Goal: Transaction & Acquisition: Download file/media

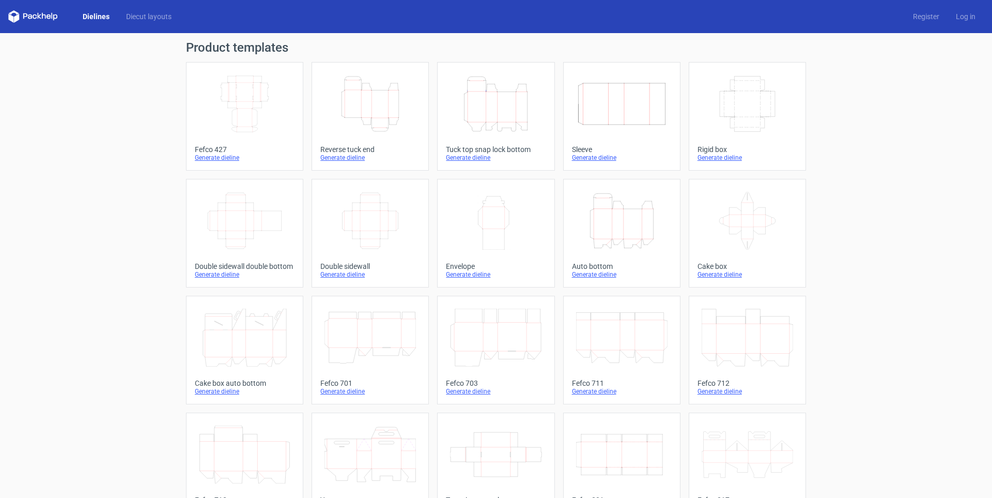
click at [246, 104] on icon "Width Depth Height" at bounding box center [244, 104] width 91 height 58
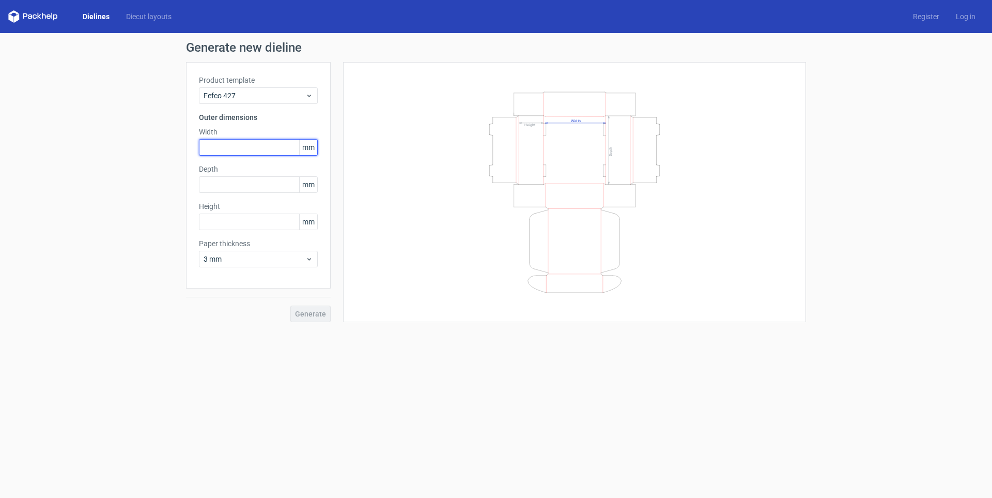
click at [244, 153] on input "text" at bounding box center [258, 147] width 119 height 17
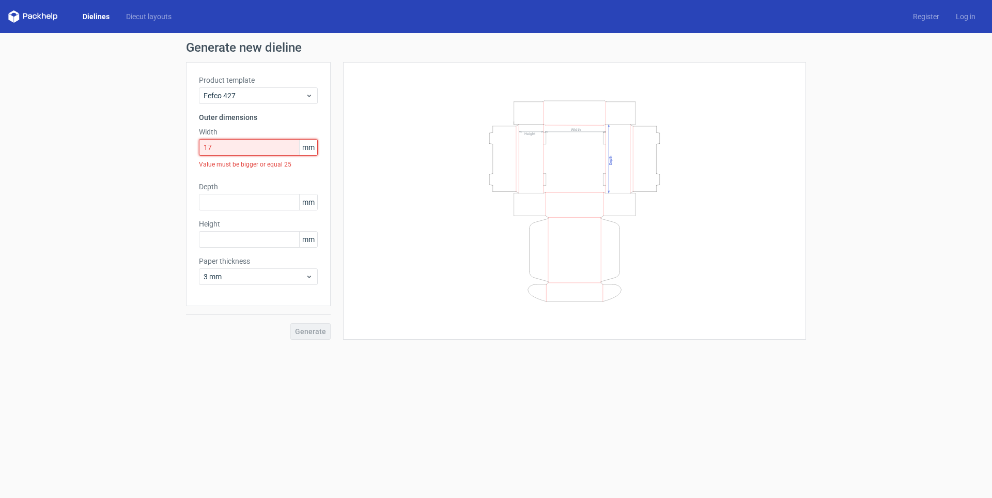
click at [244, 156] on div "Width 17 mm Value must be bigger or equal 25" at bounding box center [258, 150] width 119 height 47
type input "170"
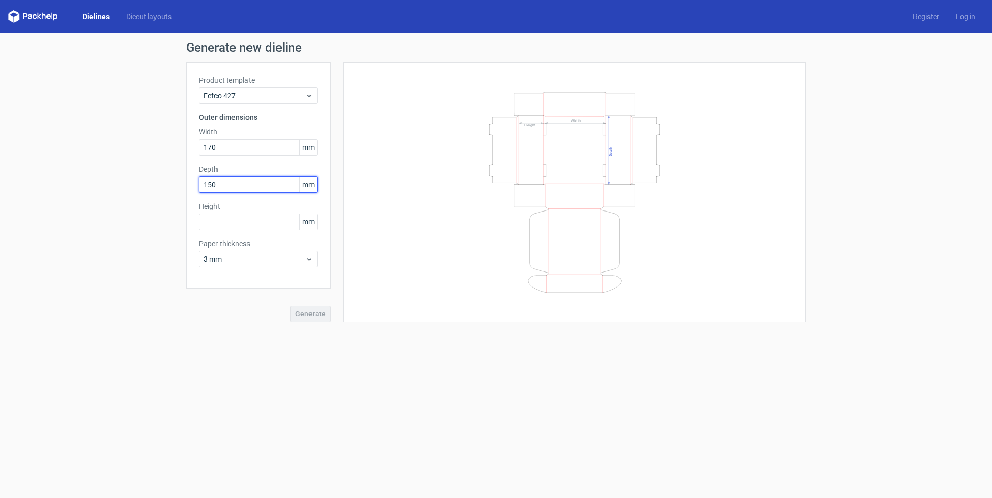
type input "150"
type input "80"
click at [220, 255] on span "3 mm" at bounding box center [255, 259] width 102 height 10
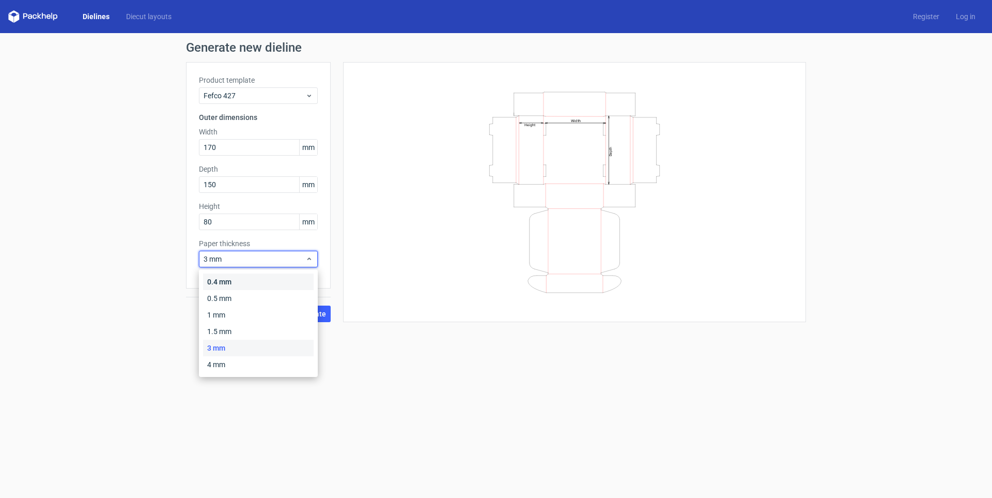
drag, startPoint x: 226, startPoint y: 278, endPoint x: 268, endPoint y: 304, distance: 49.5
click at [226, 278] on div "0.4 mm" at bounding box center [258, 281] width 111 height 17
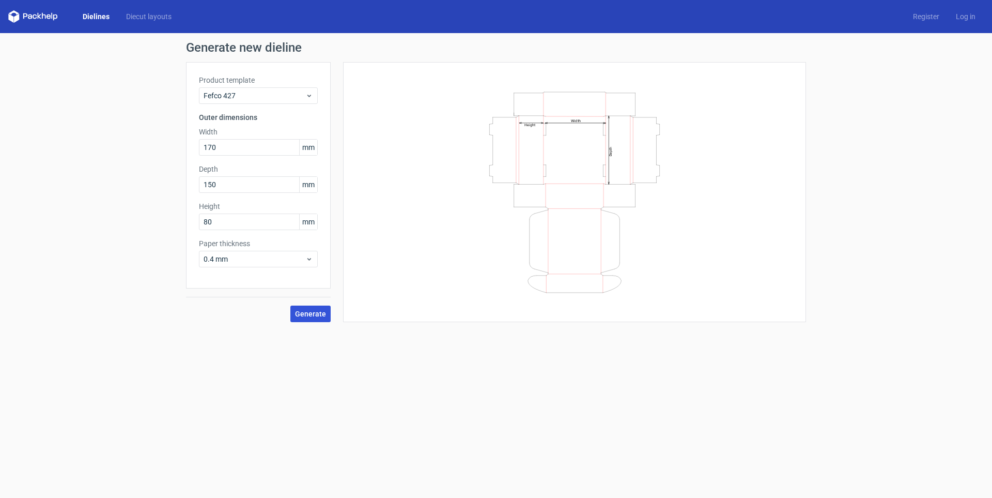
click at [309, 309] on button "Generate" at bounding box center [311, 313] width 40 height 17
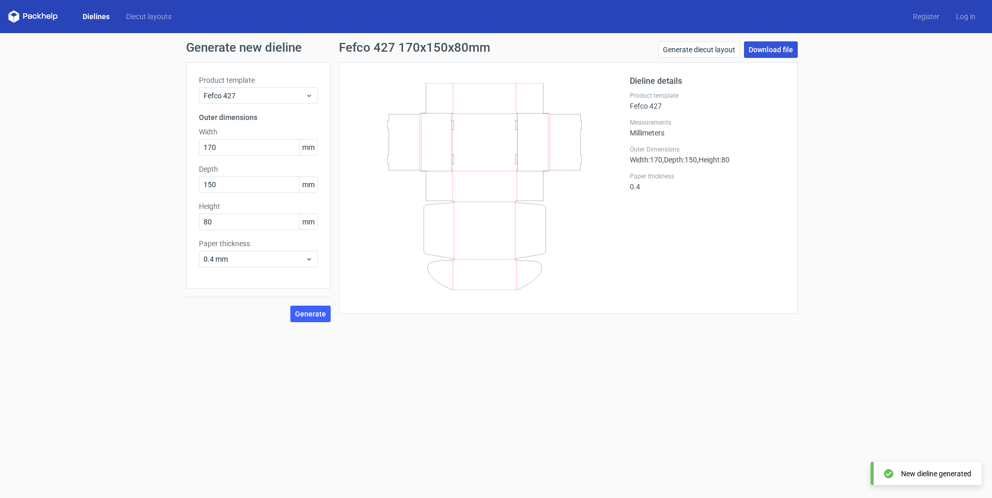
click at [757, 49] on link "Download file" at bounding box center [771, 49] width 54 height 17
